Goal: Task Accomplishment & Management: Use online tool/utility

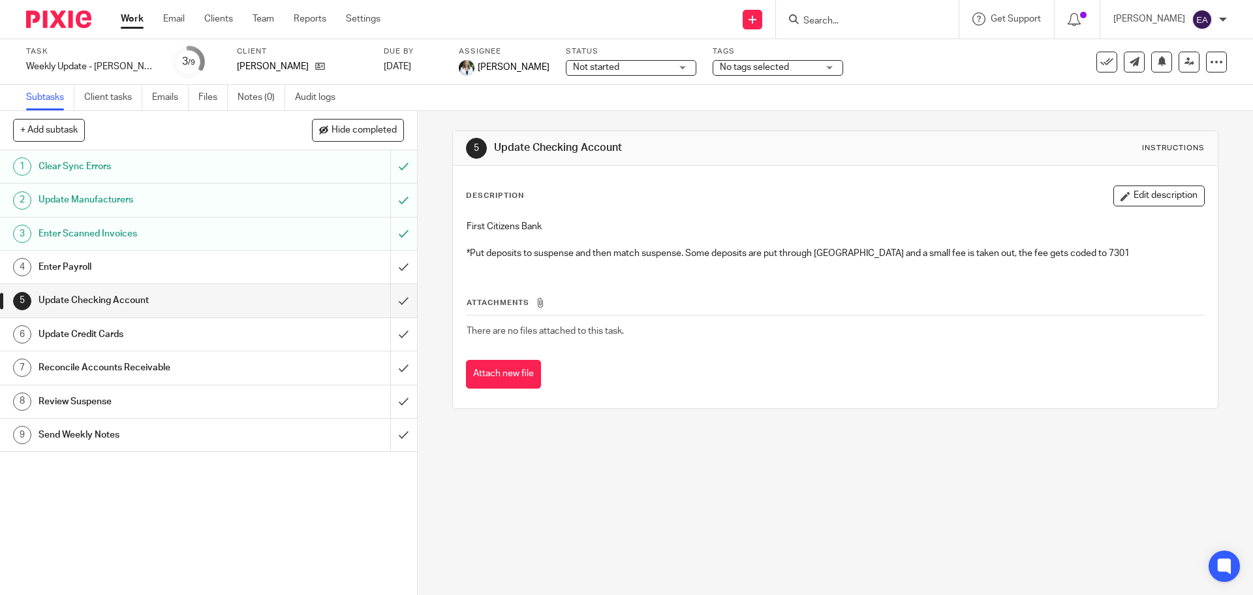
click at [291, 267] on div "Enter Payroll" at bounding box center [208, 267] width 339 height 20
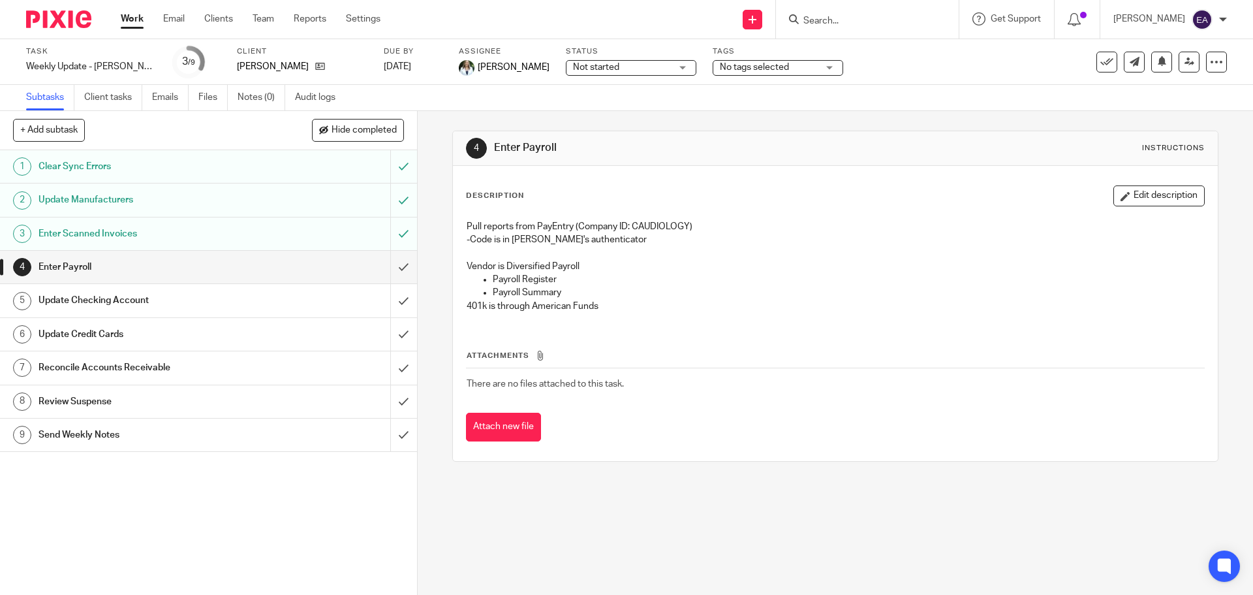
click at [390, 268] on input "submit" at bounding box center [208, 267] width 417 height 33
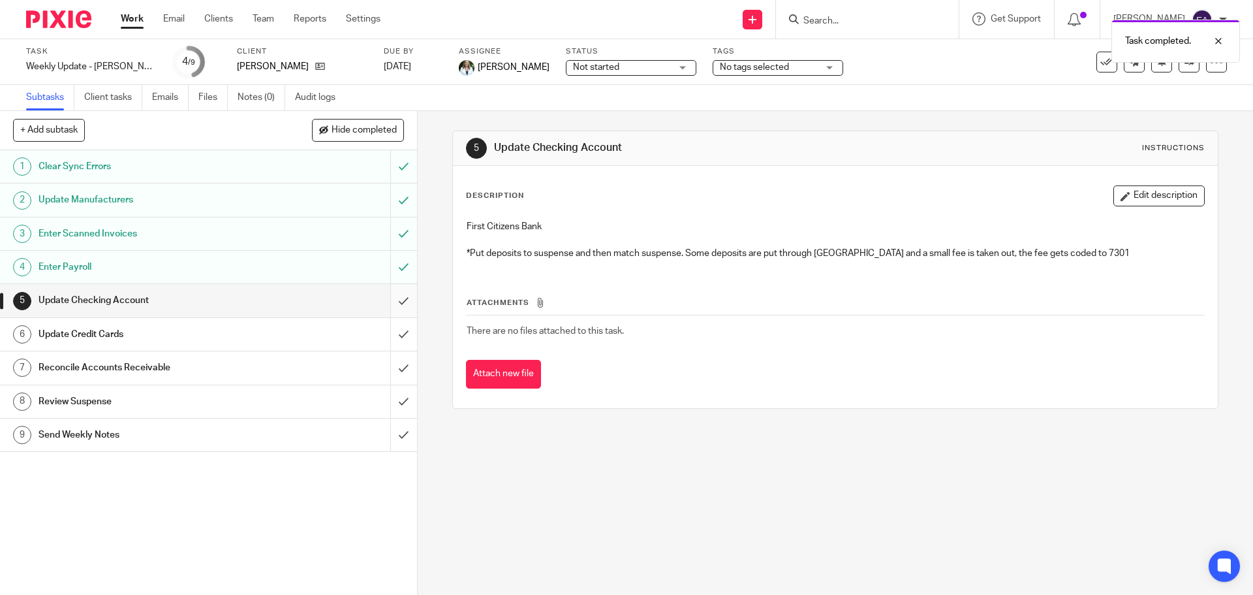
click at [385, 300] on input "submit" at bounding box center [208, 300] width 417 height 33
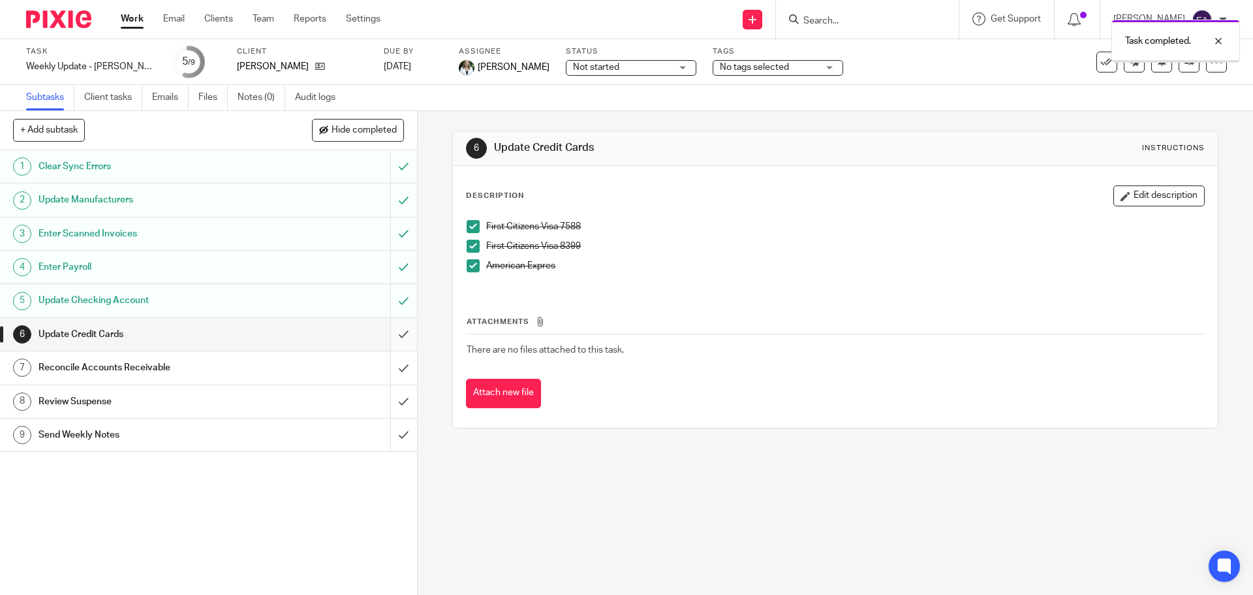
click at [391, 336] on input "submit" at bounding box center [208, 334] width 417 height 33
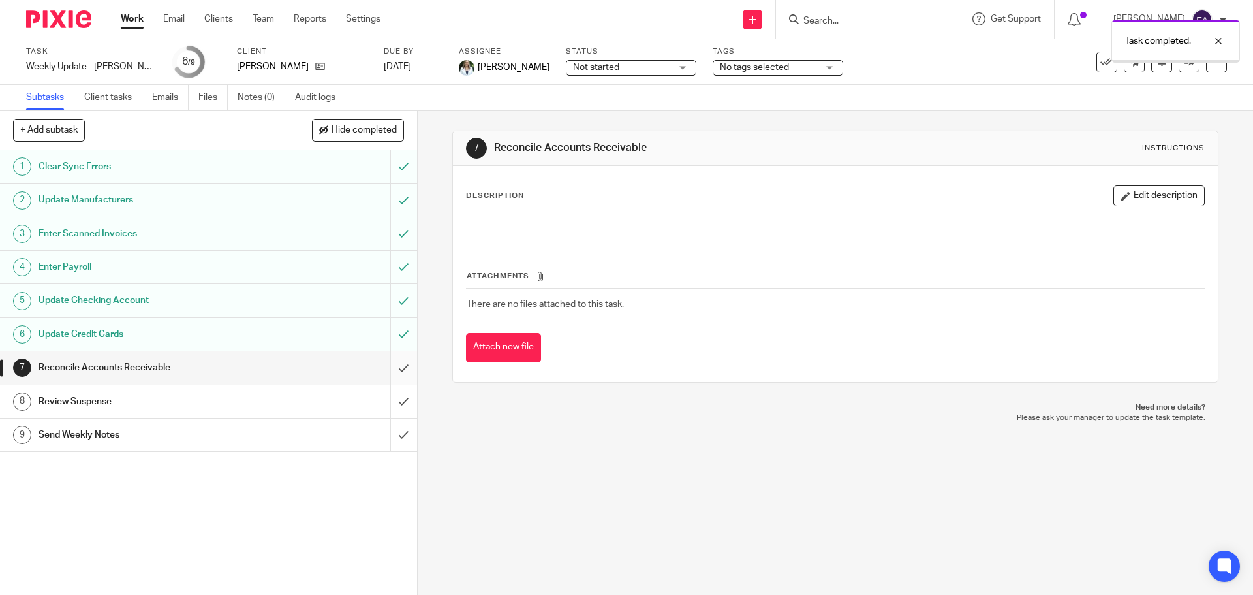
click at [394, 366] on input "submit" at bounding box center [208, 367] width 417 height 33
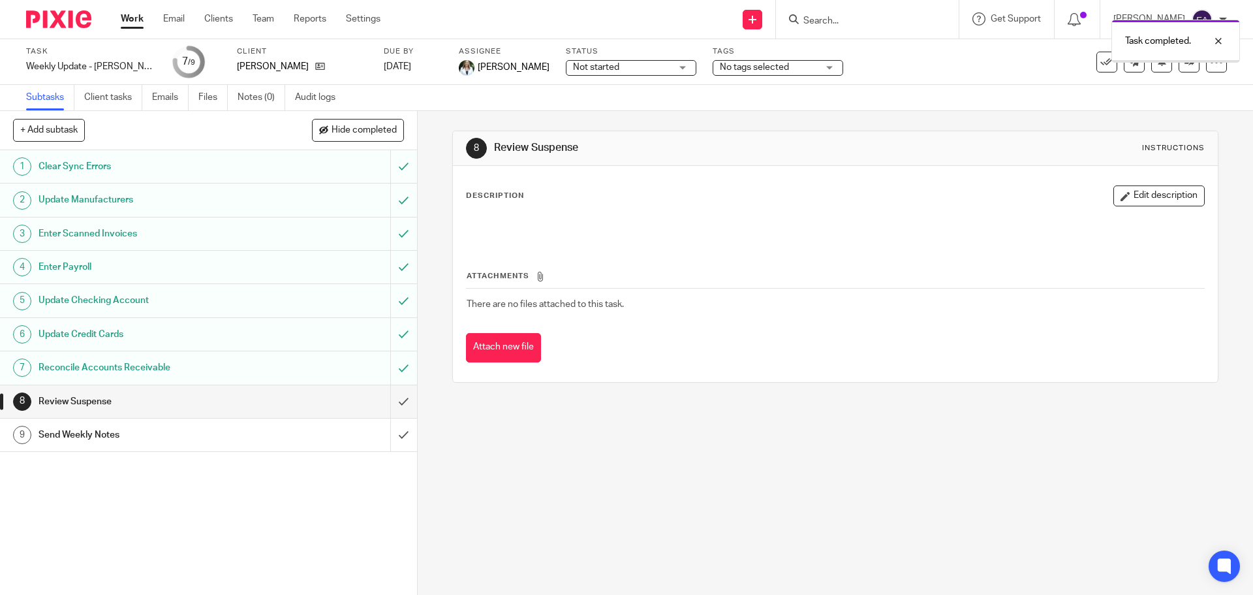
click at [392, 403] on input "submit" at bounding box center [208, 401] width 417 height 33
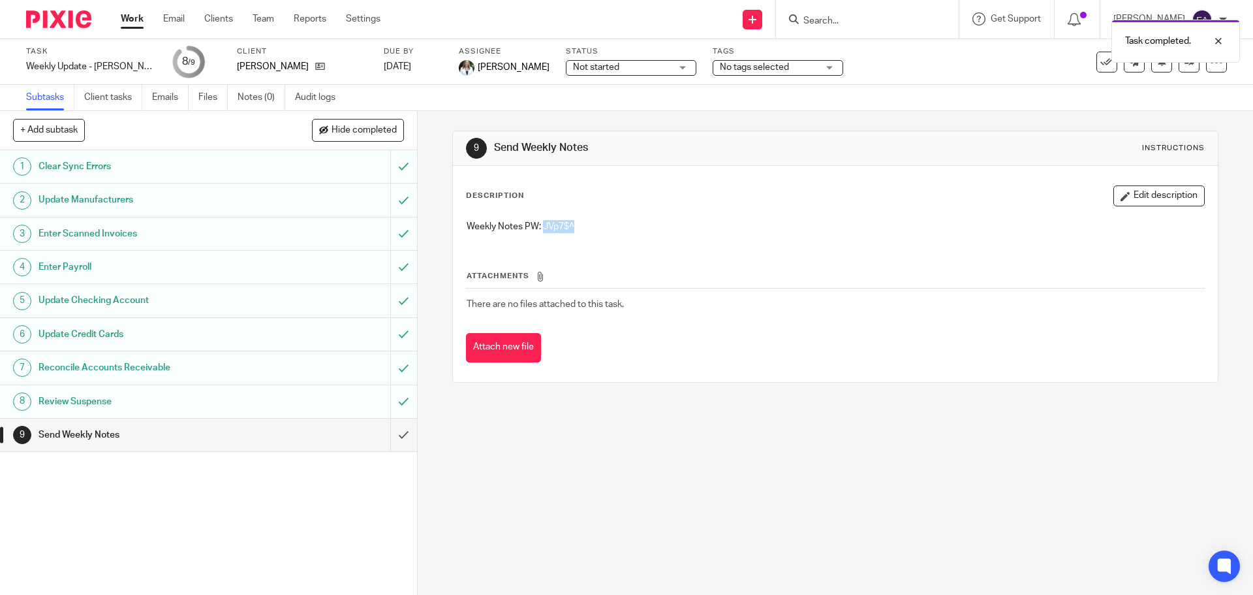
drag, startPoint x: 576, startPoint y: 221, endPoint x: 540, endPoint y: 221, distance: 36.6
click at [540, 221] on p "Weekly Notes PW: JVp7$^" at bounding box center [835, 226] width 737 height 13
copy p "JVp7$^"
